Goal: Navigation & Orientation: Find specific page/section

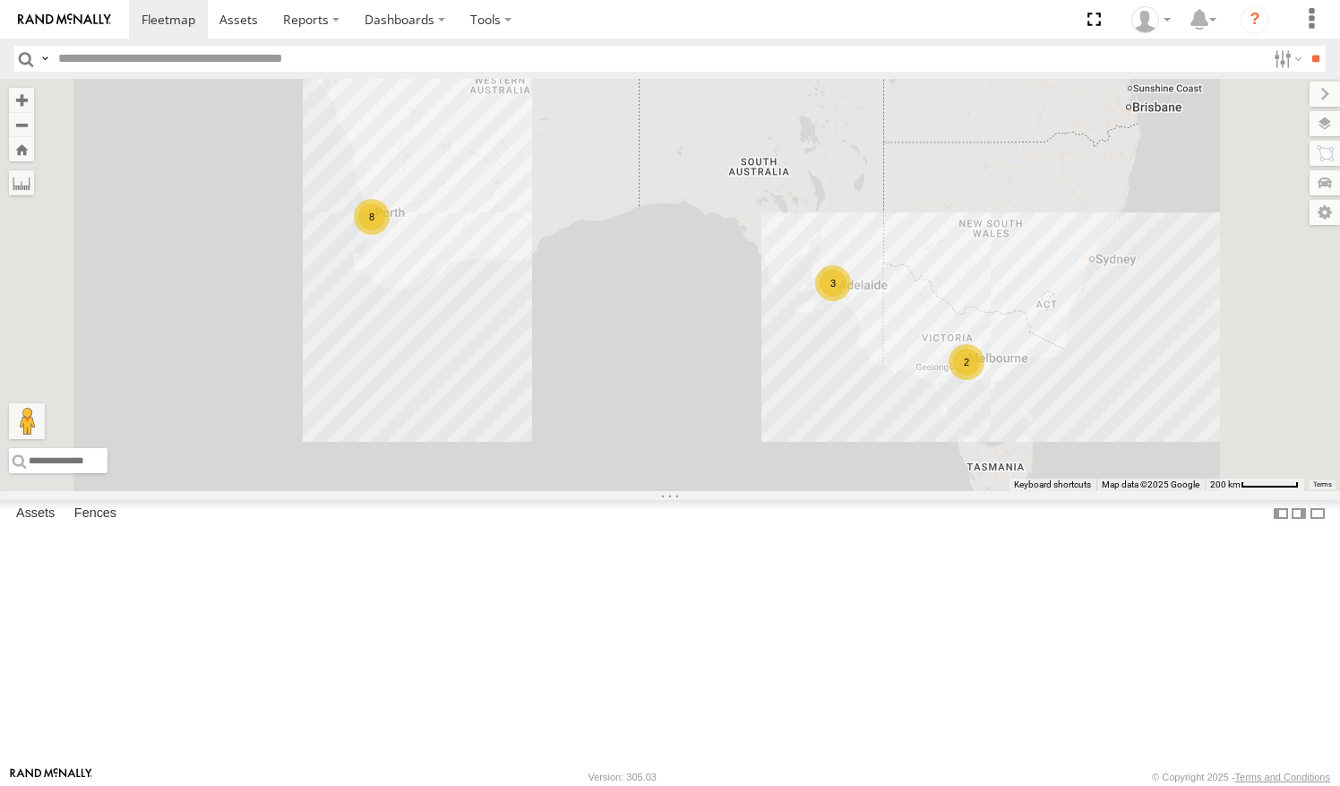
click at [0, 0] on link at bounding box center [0, 0] width 0 height 0
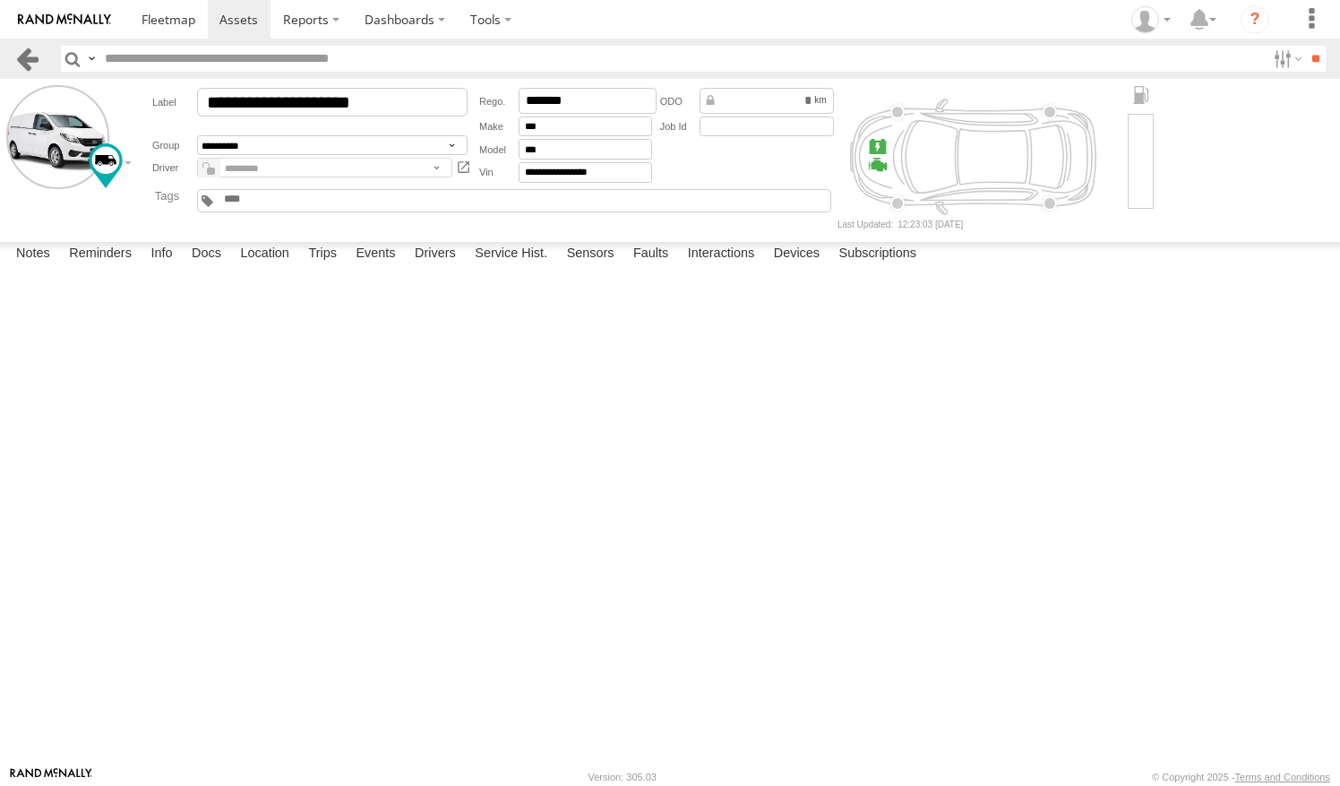
click at [35, 57] on link at bounding box center [27, 59] width 26 height 26
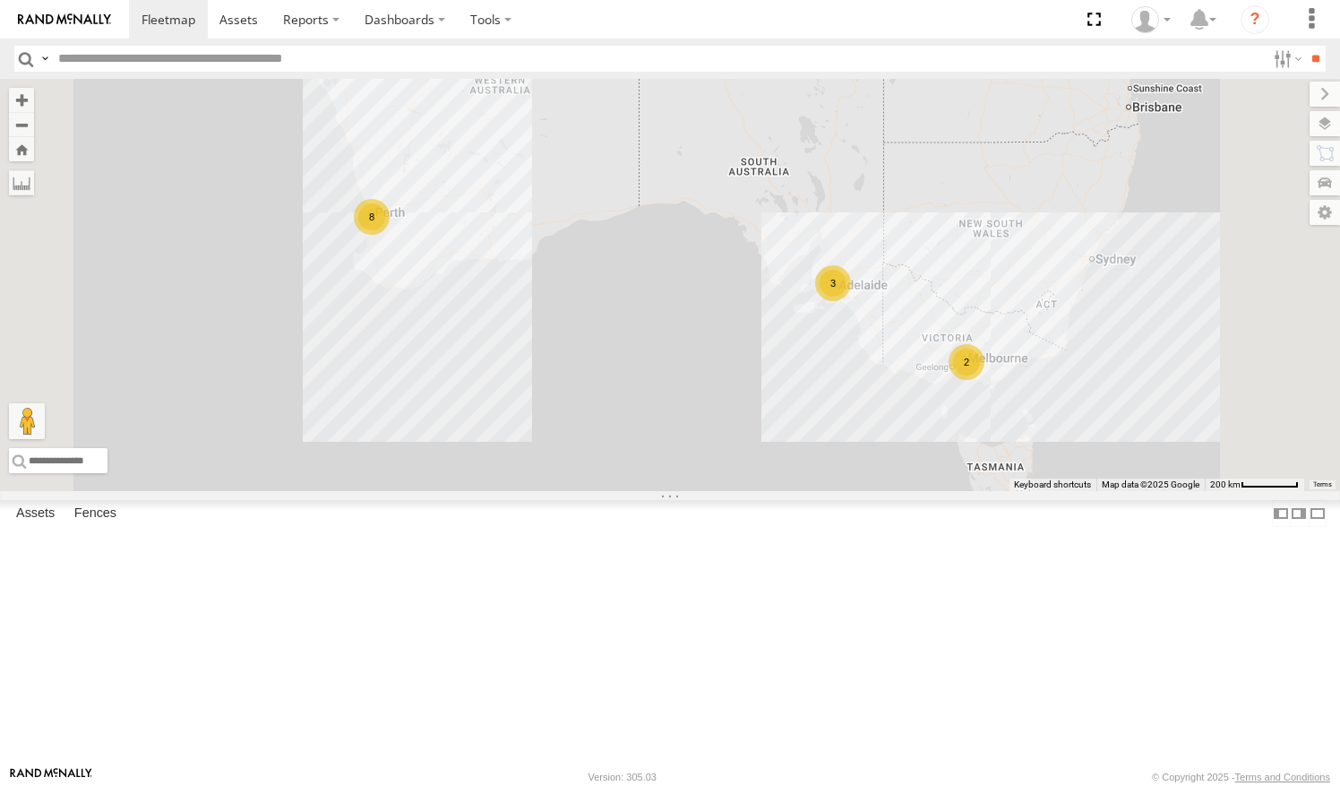
click at [0, 0] on link at bounding box center [0, 0] width 0 height 0
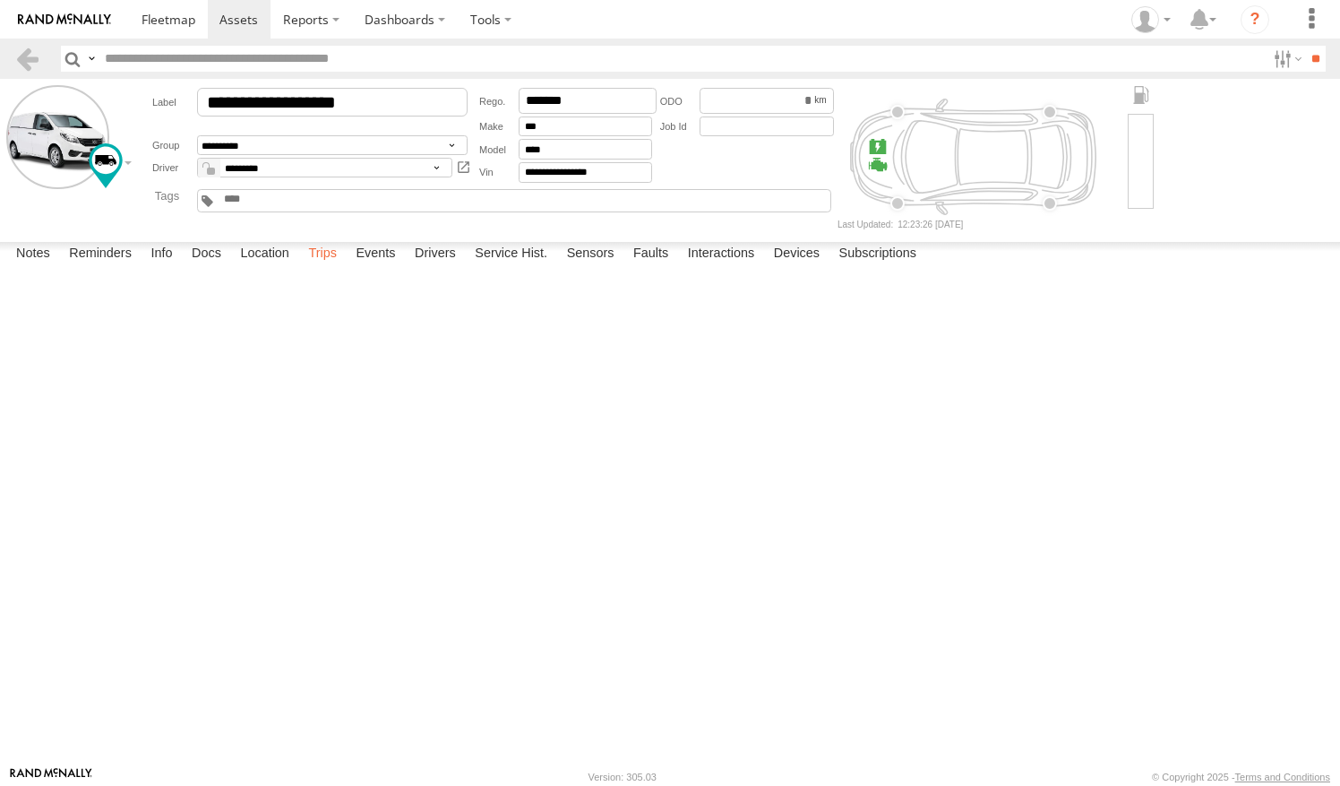
click at [328, 267] on label "Trips" at bounding box center [322, 254] width 47 height 25
click at [35, 57] on link at bounding box center [27, 59] width 26 height 26
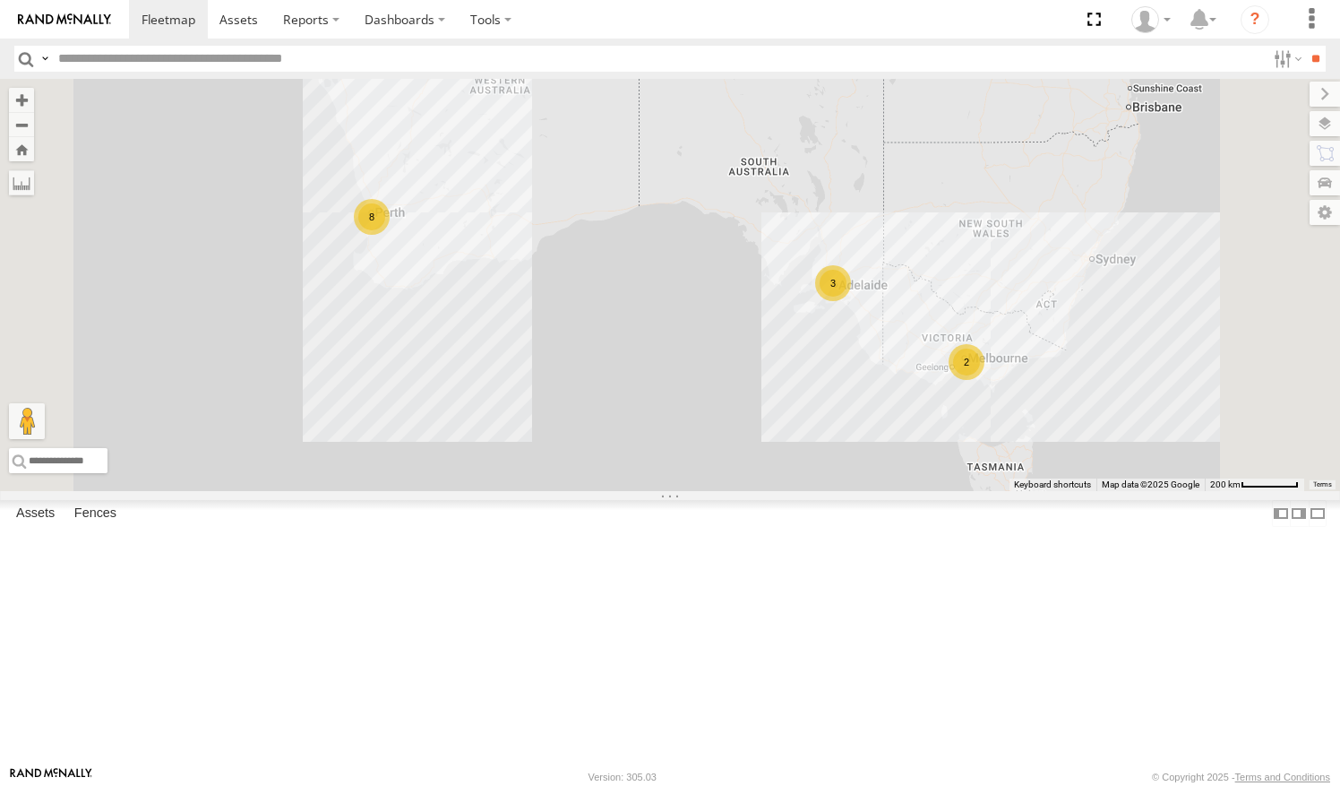
drag, startPoint x: 434, startPoint y: 444, endPoint x: 434, endPoint y: 468, distance: 23.3
click at [0, 0] on div "Hayden Vend 1IEH247 All Assets Wanneroo Revo Revo Fitness -31.7205 115.78211 Vi…" at bounding box center [0, 0] width 0 height 0
drag, startPoint x: 441, startPoint y: 405, endPoint x: 439, endPoint y: 374, distance: 31.4
click at [0, 0] on div "Abdul (new)Tech 1IJX358 All Assets Guildford Rd Bassendean -31.90204 115.9565 V…" at bounding box center [0, 0] width 0 height 0
click at [513, 113] on div "3 2 8" at bounding box center [670, 285] width 1340 height 412
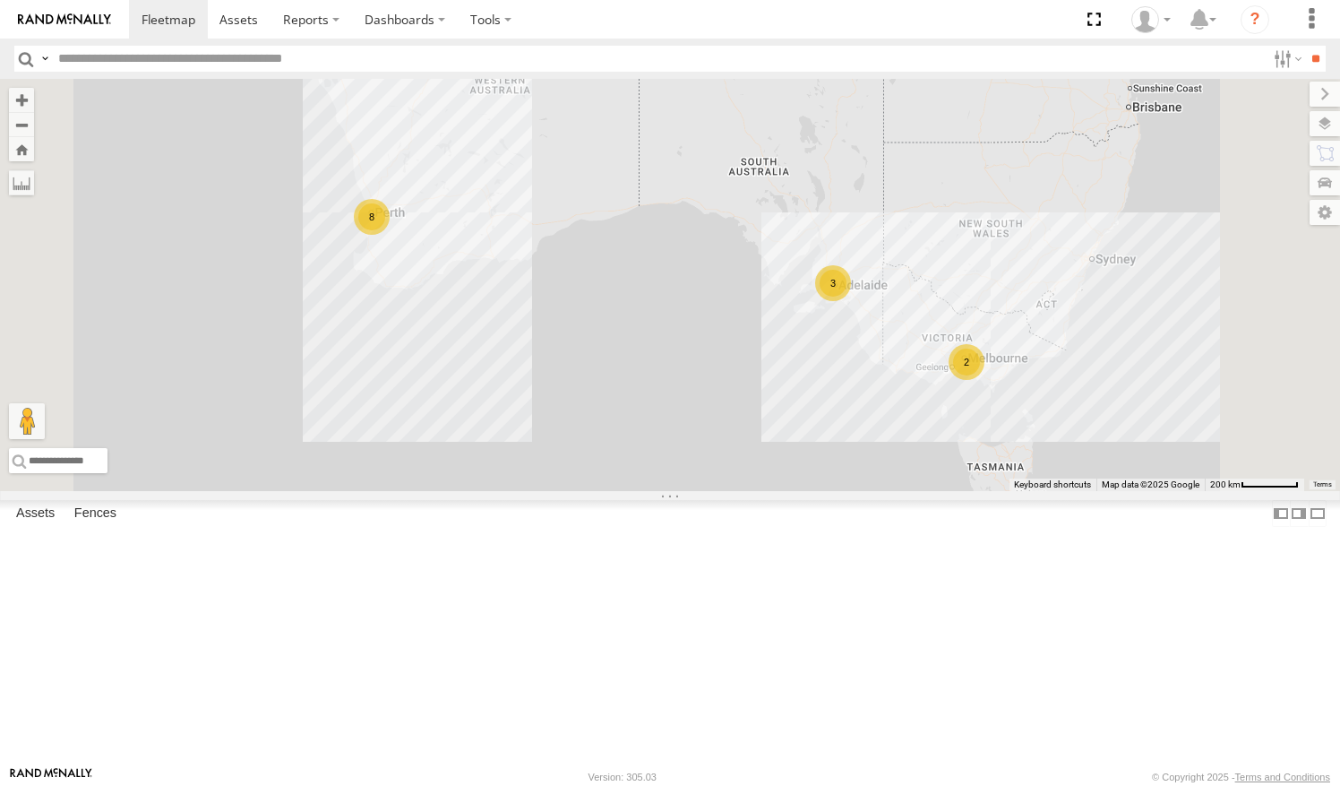
click at [0, 0] on div "Video" at bounding box center [0, 0] width 0 height 0
click at [0, 0] on link at bounding box center [0, 0] width 0 height 0
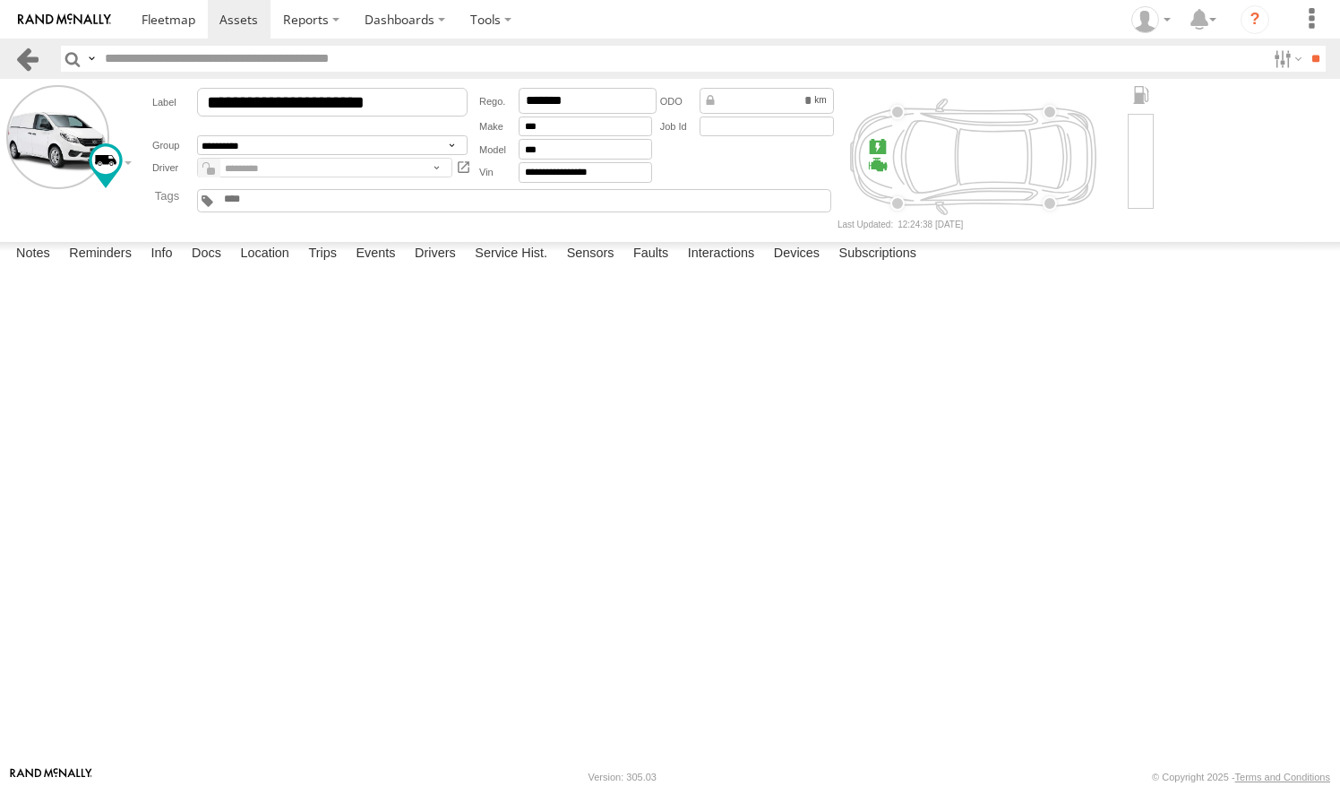
click at [39, 56] on link at bounding box center [27, 59] width 26 height 26
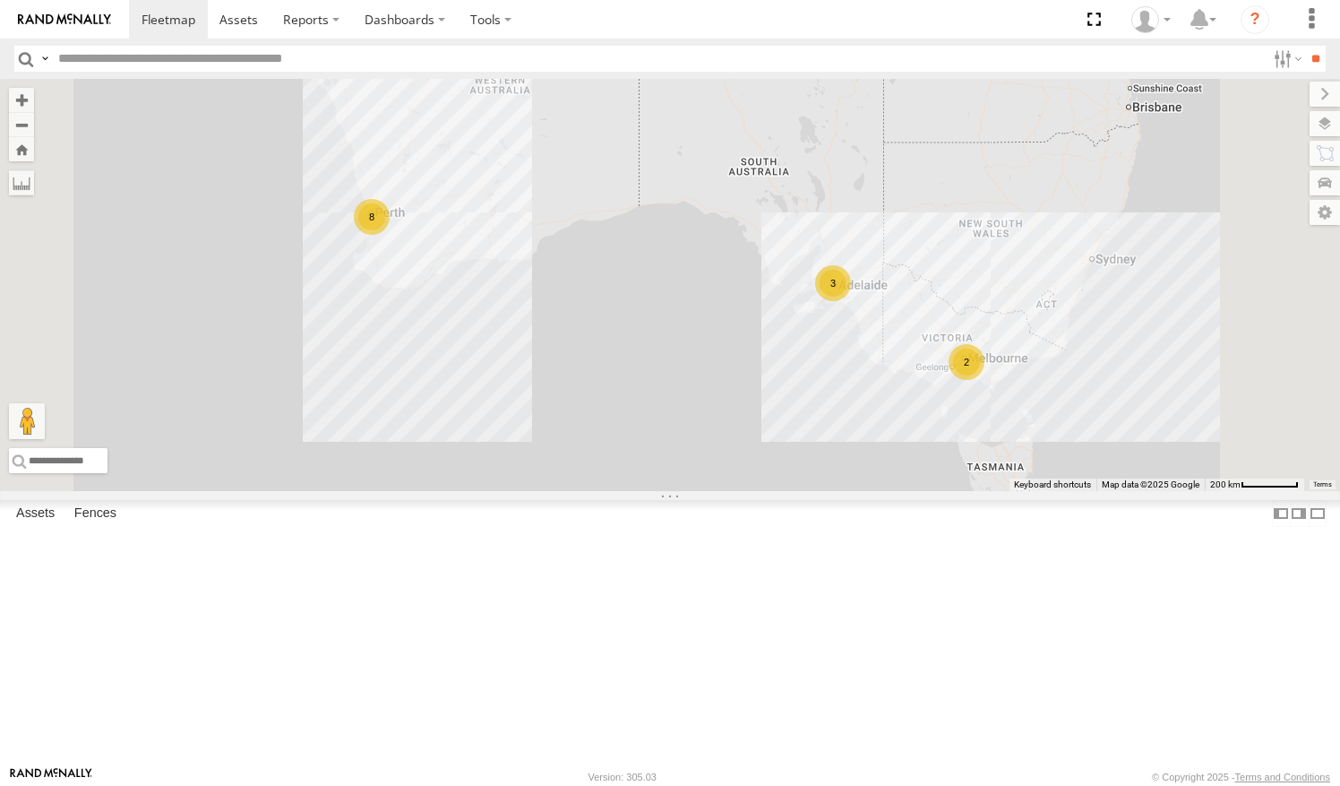
click at [0, 0] on link at bounding box center [0, 0] width 0 height 0
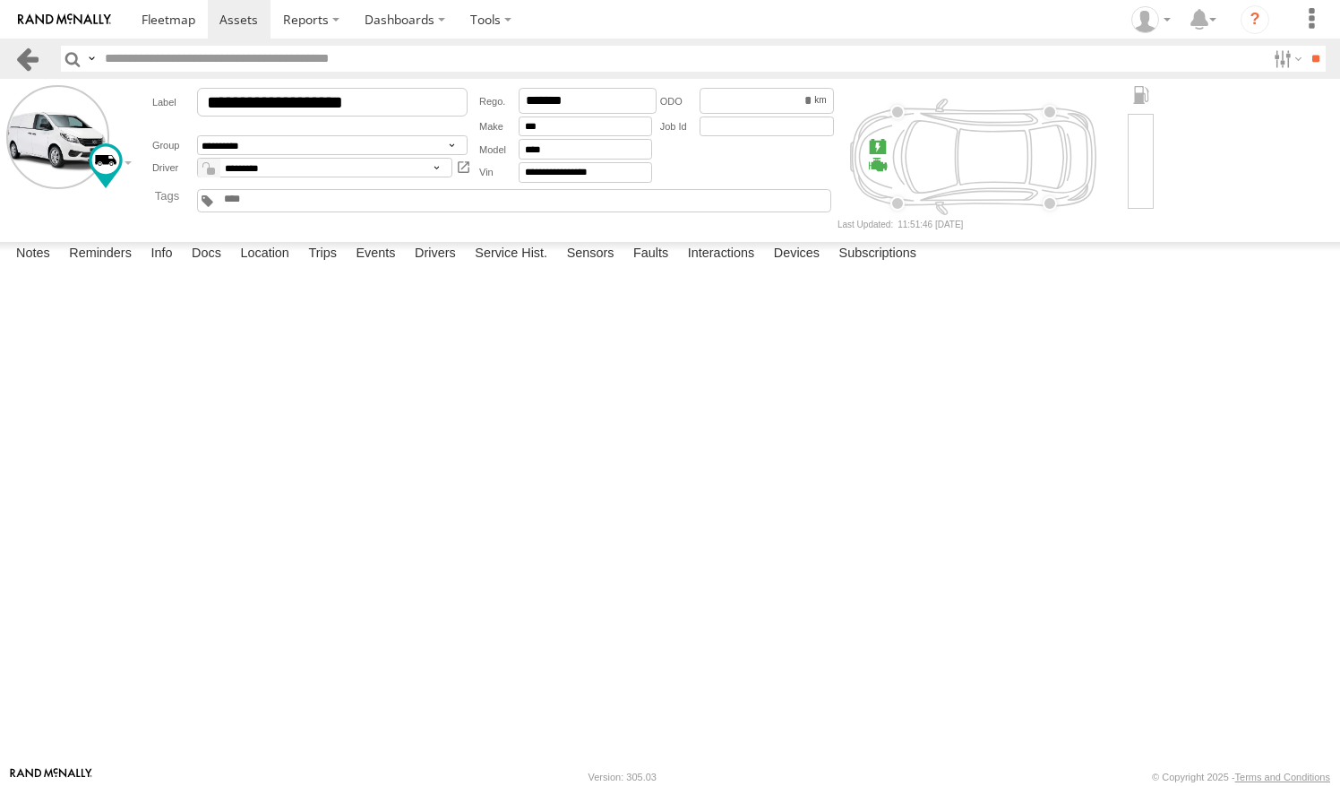
click at [30, 56] on link at bounding box center [27, 59] width 26 height 26
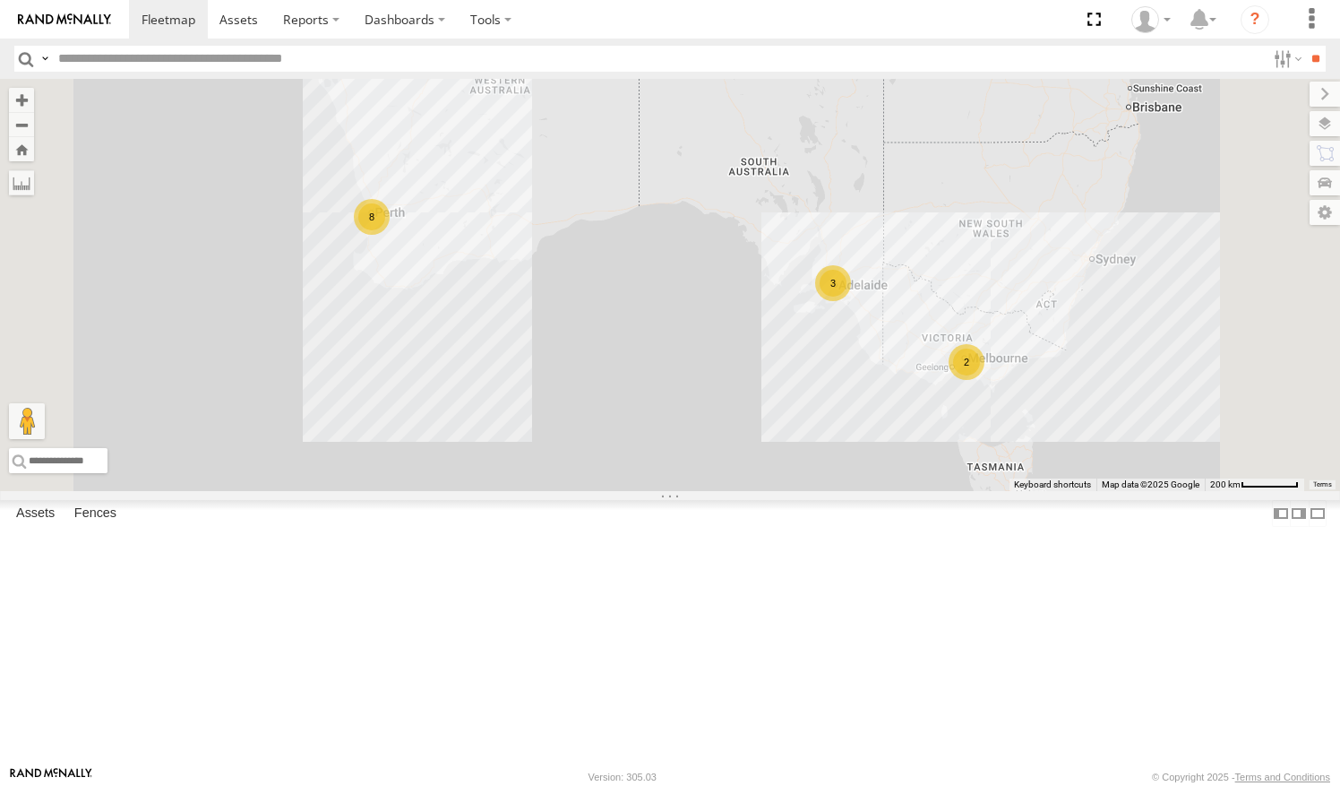
click at [0, 0] on link at bounding box center [0, 0] width 0 height 0
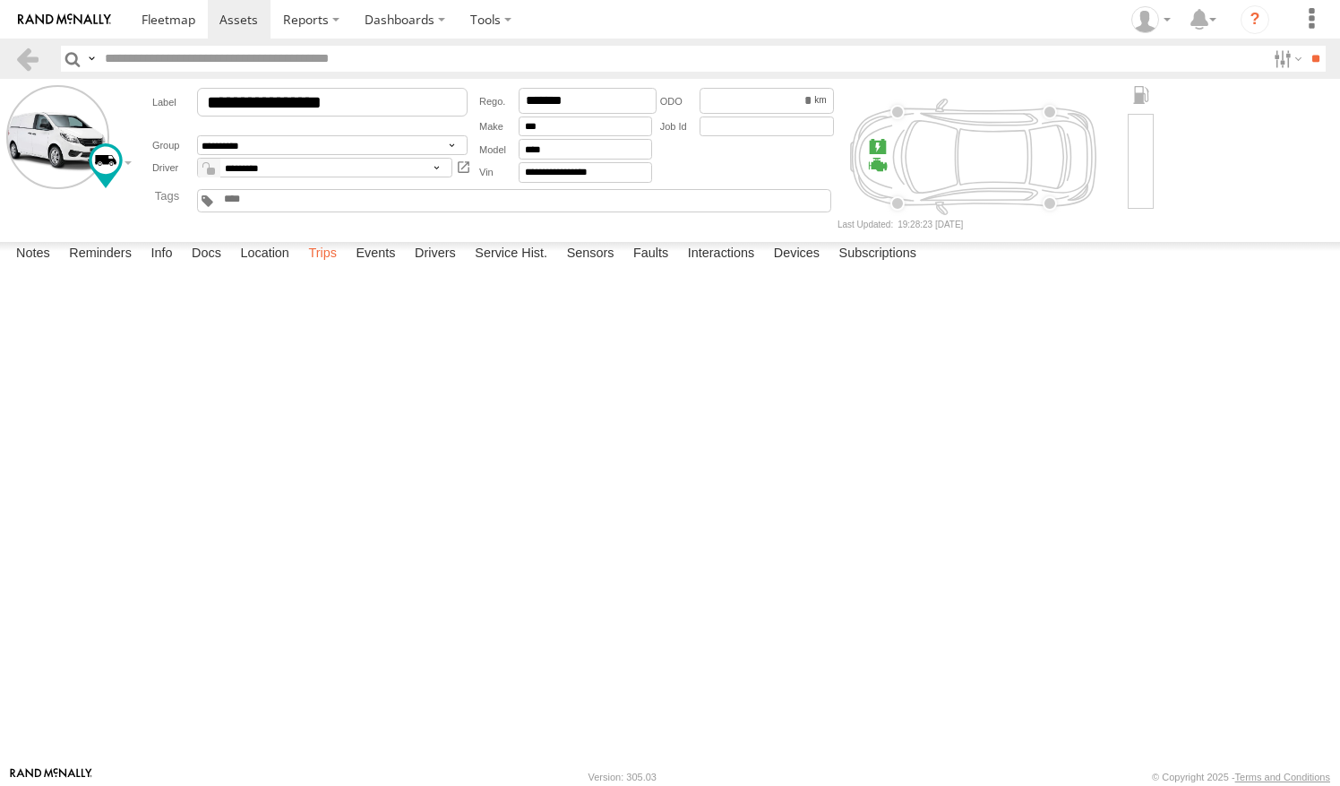
click at [321, 267] on label "Trips" at bounding box center [322, 254] width 47 height 25
click at [22, 47] on link at bounding box center [27, 59] width 26 height 26
